Goal: Browse casually

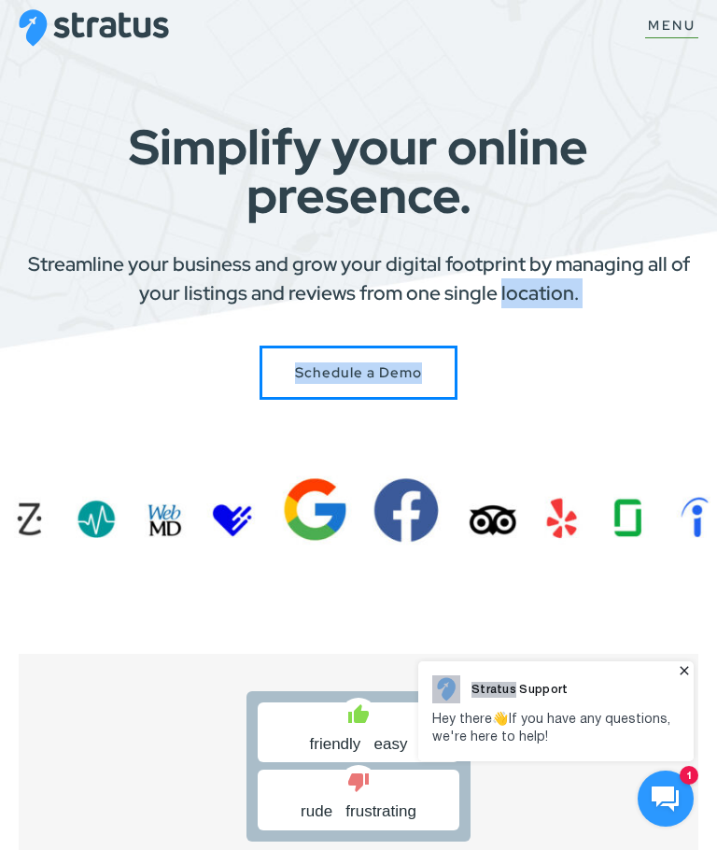
click at [715, 458] on section "Simplify your online presence. Streamline your business and grow your digital f…" at bounding box center [358, 280] width 717 height 560
click at [383, 808] on span "rude frustrating" at bounding box center [359, 811] width 172 height 22
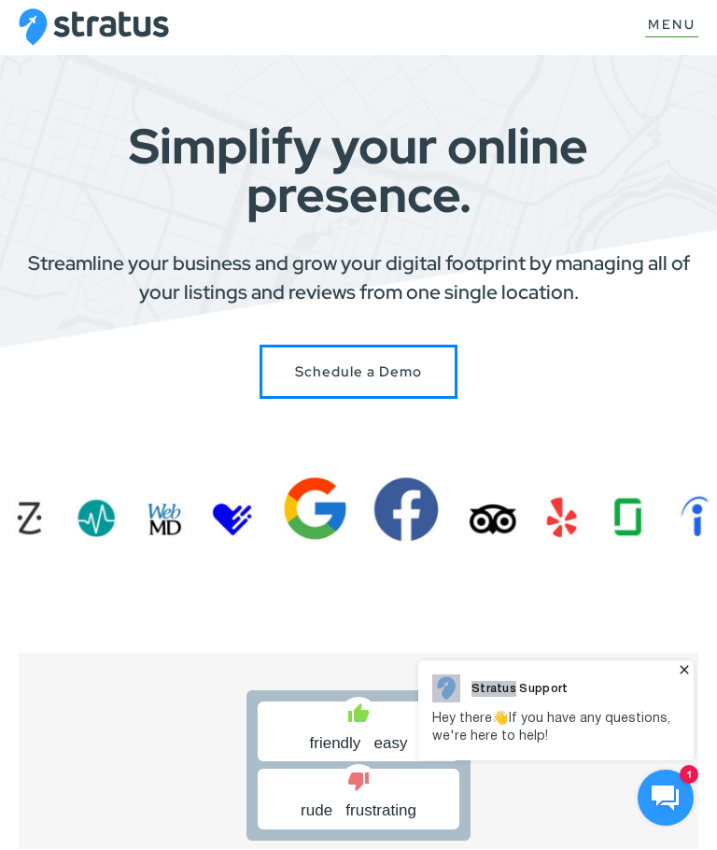
scroll to position [1, 0]
click at [369, 809] on span "rude frustrating" at bounding box center [359, 811] width 172 height 22
click at [367, 800] on span "rude frustrating" at bounding box center [359, 811] width 172 height 22
click at [371, 792] on span at bounding box center [359, 780] width 172 height 23
click at [362, 806] on span "rude frustrating" at bounding box center [359, 811] width 172 height 22
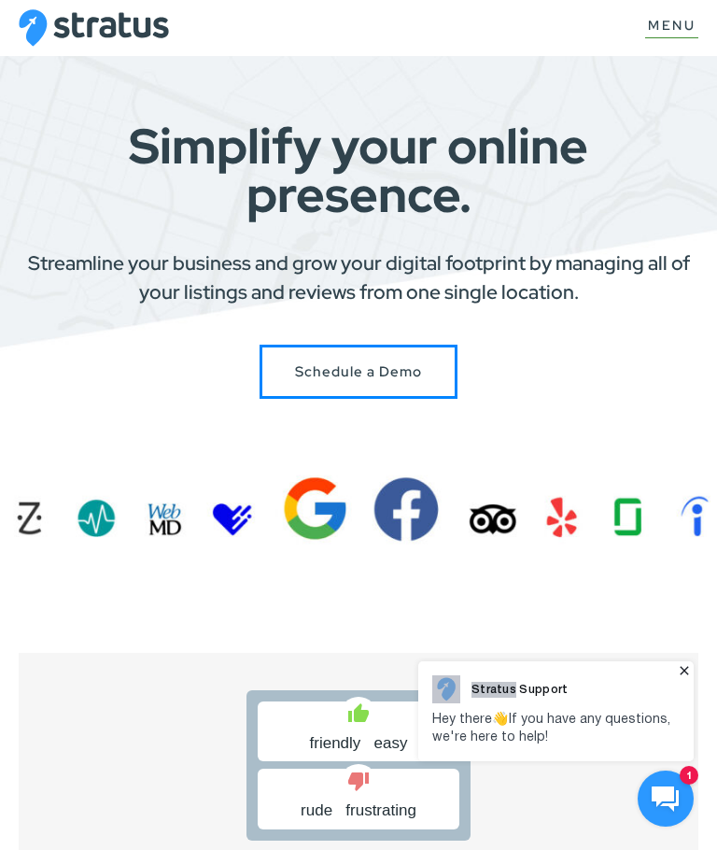
click at [352, 801] on span "rude frustrating" at bounding box center [359, 811] width 172 height 22
click at [361, 804] on span "rude frustrating" at bounding box center [359, 811] width 172 height 22
click at [362, 803] on span "rude frustrating" at bounding box center [359, 811] width 172 height 22
click at [350, 791] on icon at bounding box center [358, 781] width 22 height 22
click at [376, 790] on span at bounding box center [359, 780] width 172 height 23
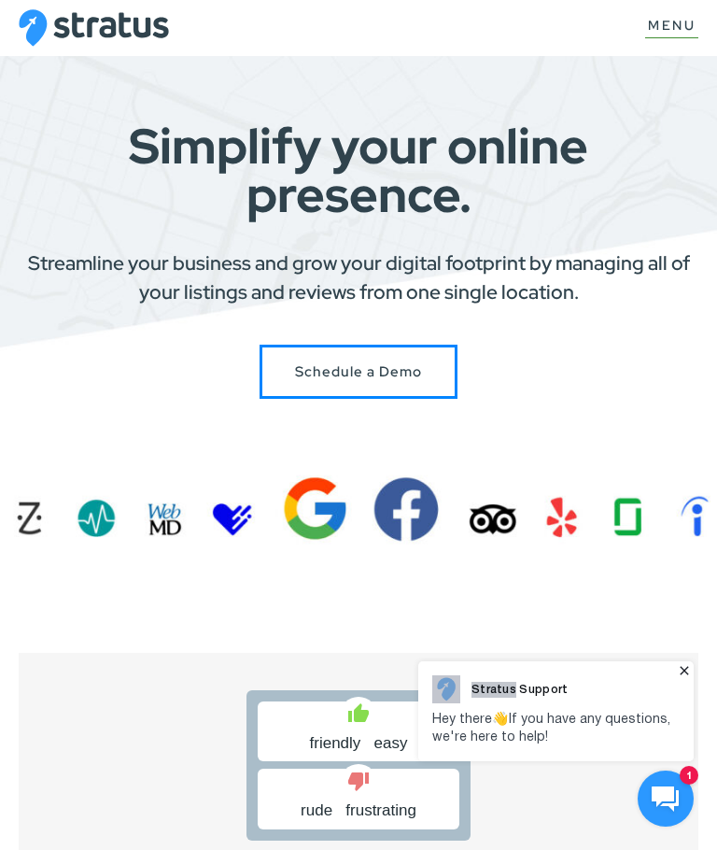
click at [375, 784] on span at bounding box center [359, 780] width 172 height 23
click at [377, 786] on span at bounding box center [359, 780] width 172 height 23
click at [369, 792] on span at bounding box center [359, 780] width 172 height 23
click at [359, 738] on span "friendly easy" at bounding box center [359, 743] width 98 height 22
click at [369, 735] on span "friendly easy" at bounding box center [359, 743] width 98 height 22
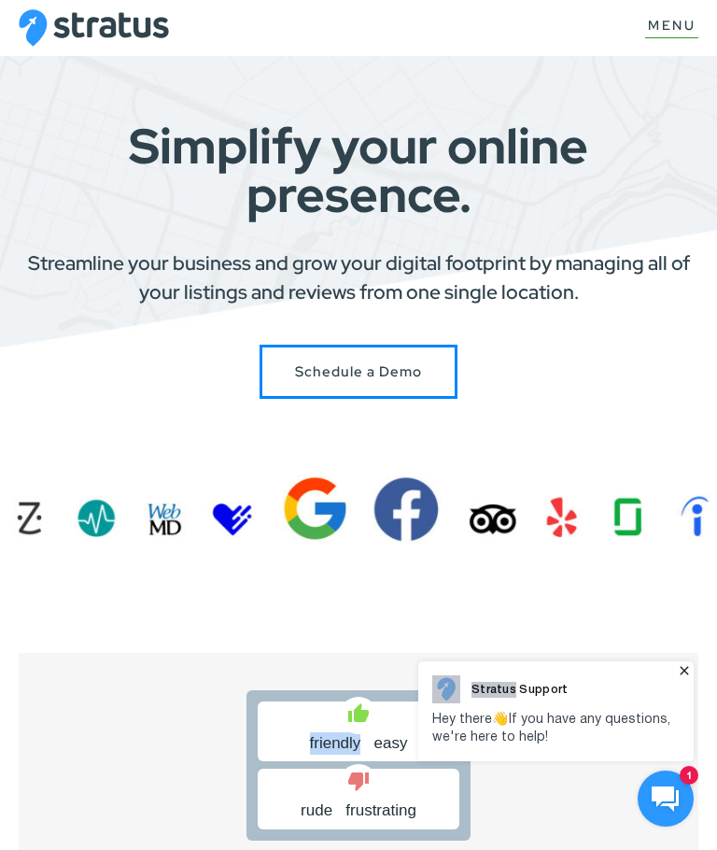
scroll to position [0, 0]
